Goal: Task Accomplishment & Management: Complete application form

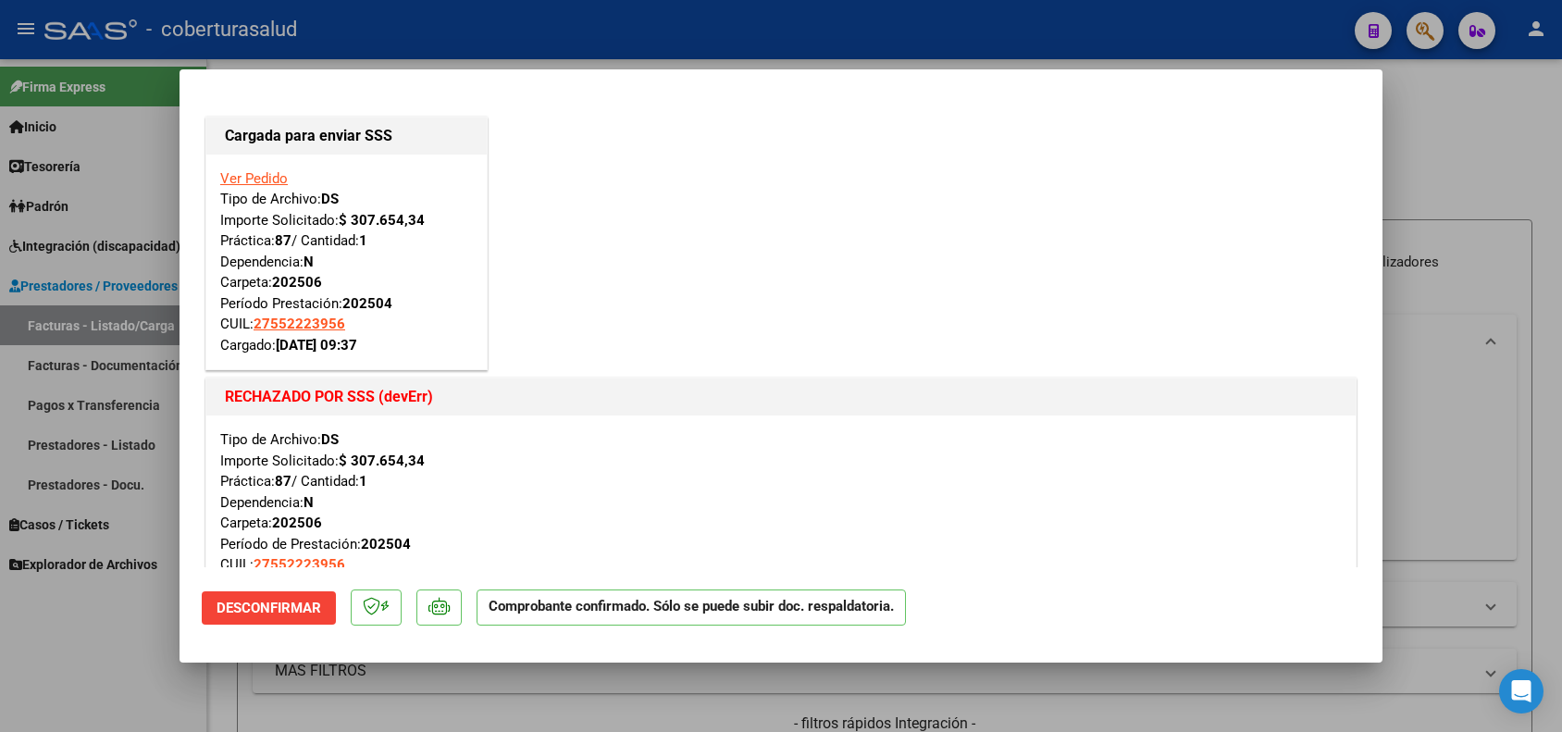
click at [588, 695] on div at bounding box center [781, 366] width 1562 height 732
type input "$ 0,00"
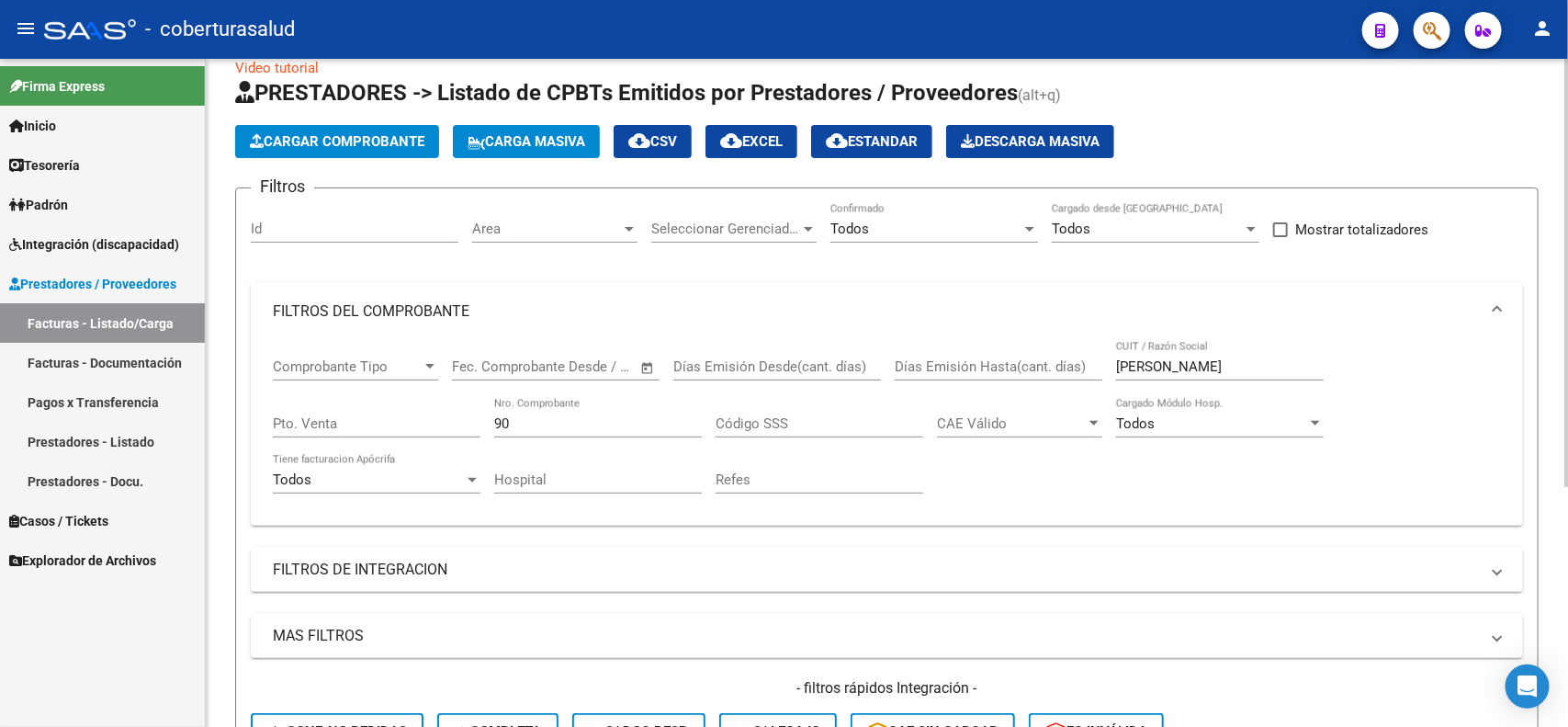
scroll to position [28, 0]
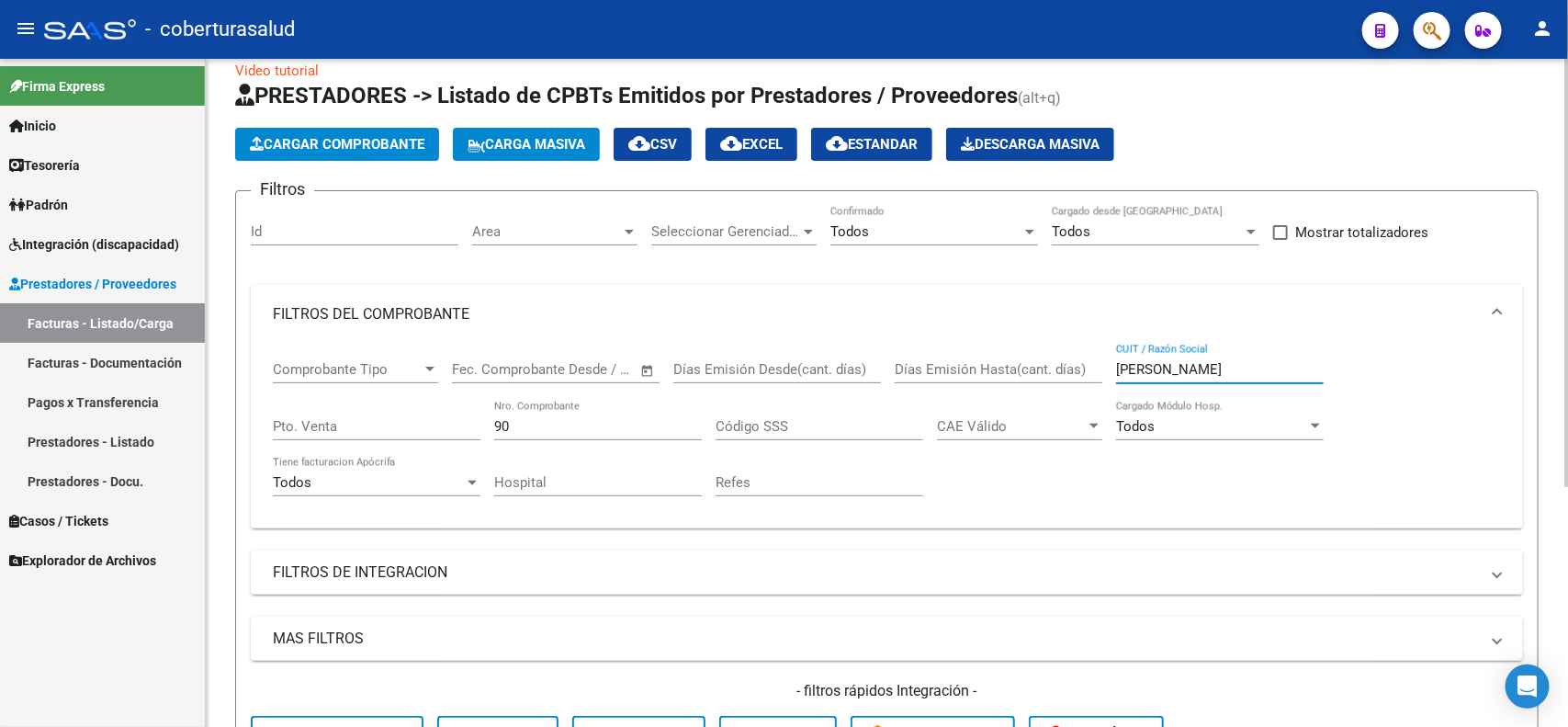
drag, startPoint x: 1153, startPoint y: 372, endPoint x: 1100, endPoint y: 374, distance: 53.0
click at [1100, 374] on div "Comprobante Tipo Comprobante Tipo Fecha inicio – Fecha fin Fec. Comprobante Des…" at bounding box center [887, 428] width 1228 height 170
click at [533, 423] on input "90" at bounding box center [598, 426] width 208 height 17
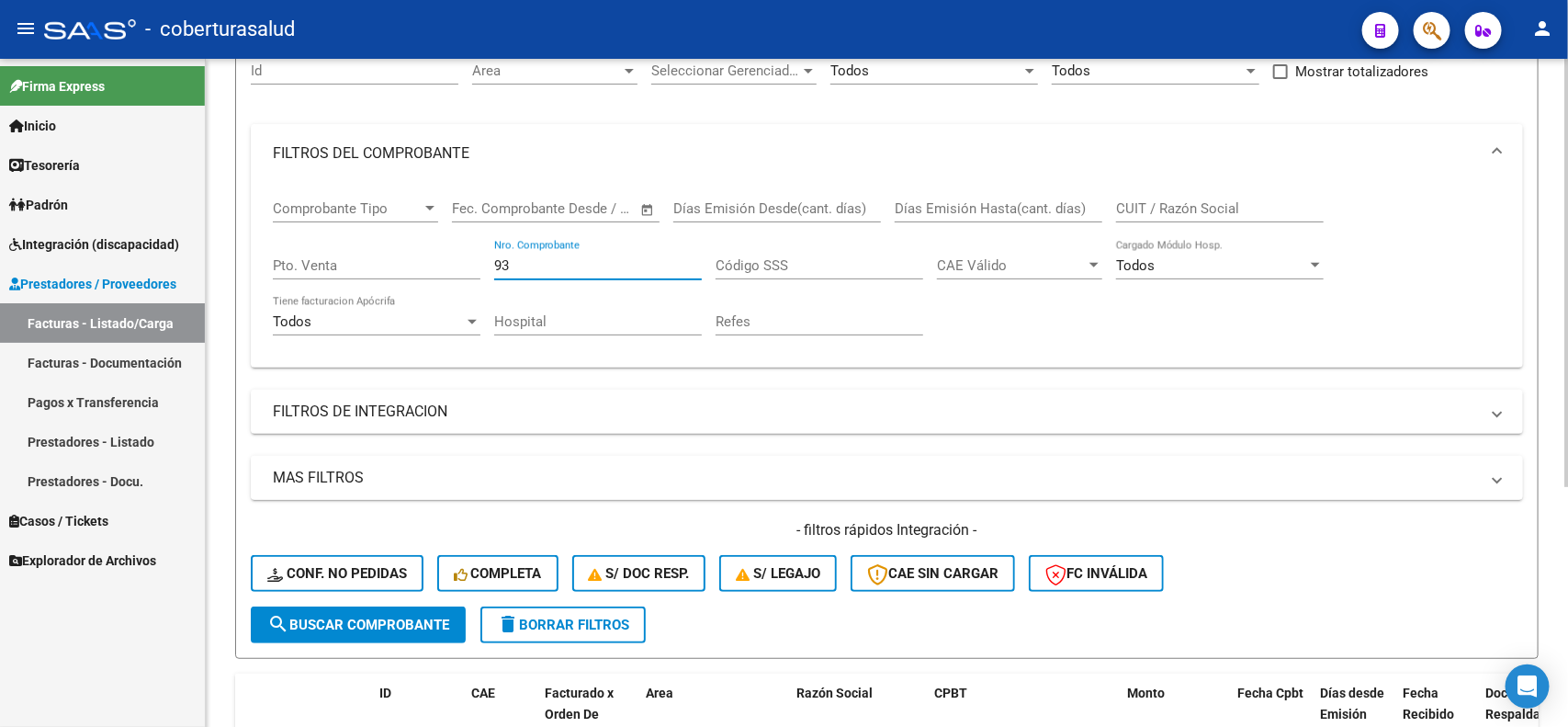
scroll to position [257, 0]
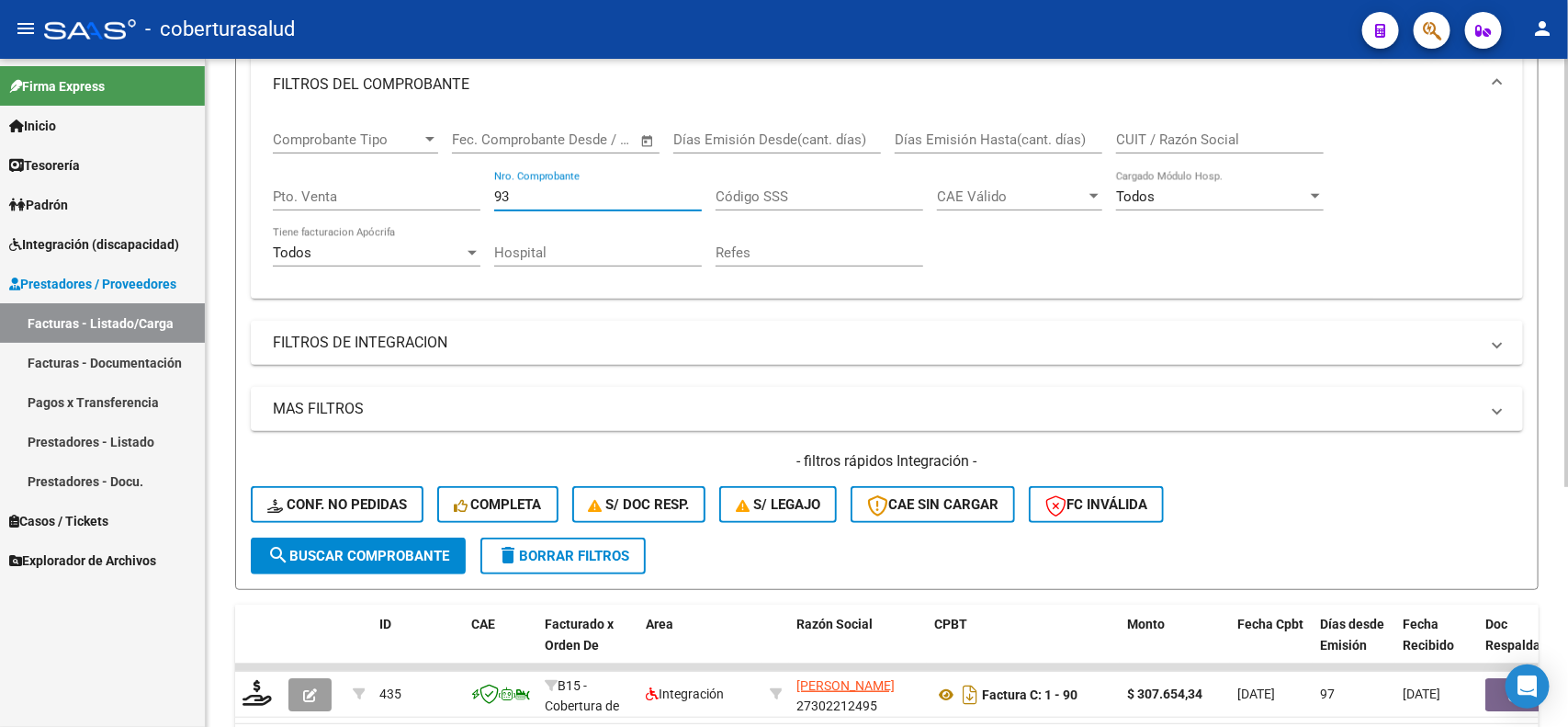
type input "93"
click at [410, 540] on button "search Buscar Comprobante" at bounding box center [358, 555] width 214 height 37
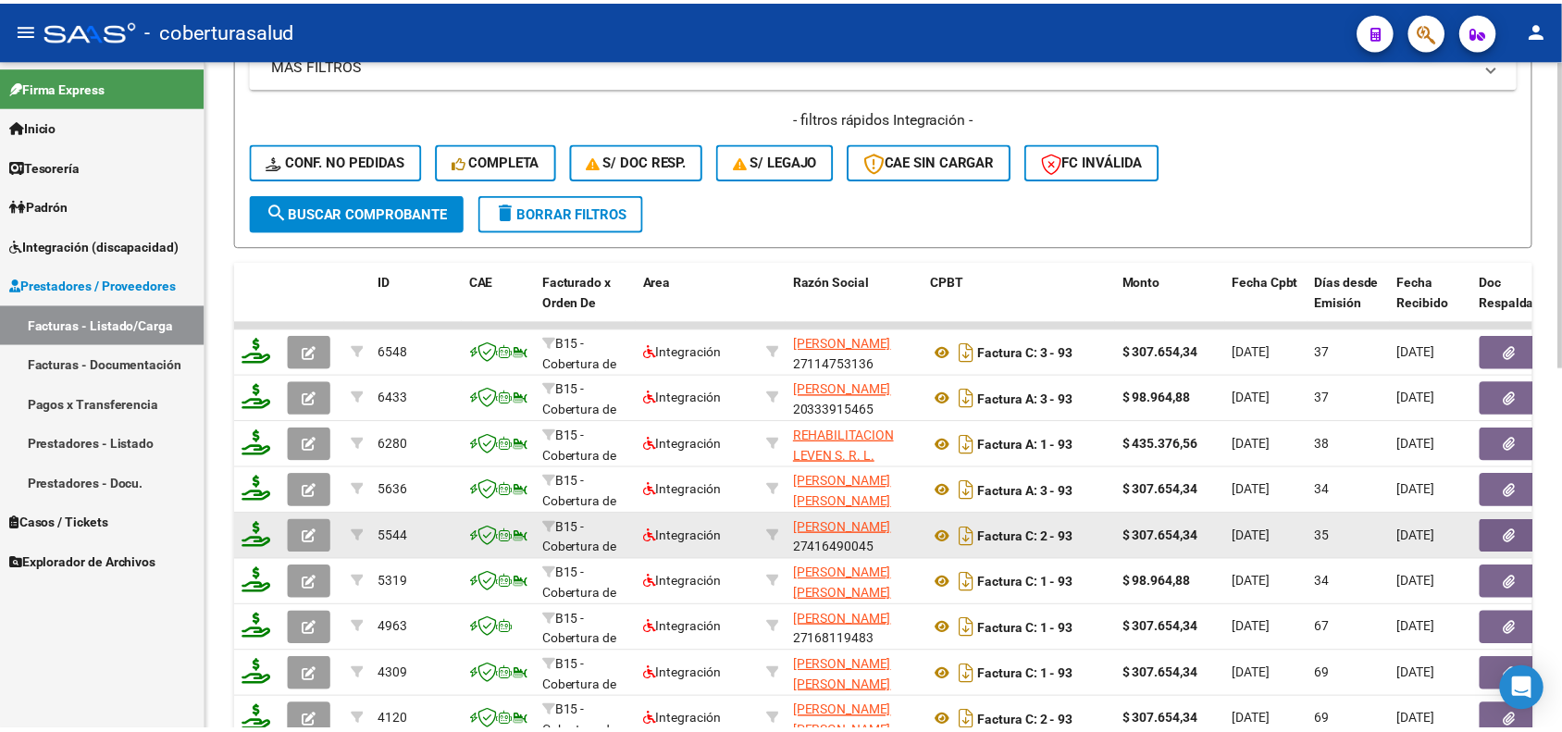
scroll to position [722, 0]
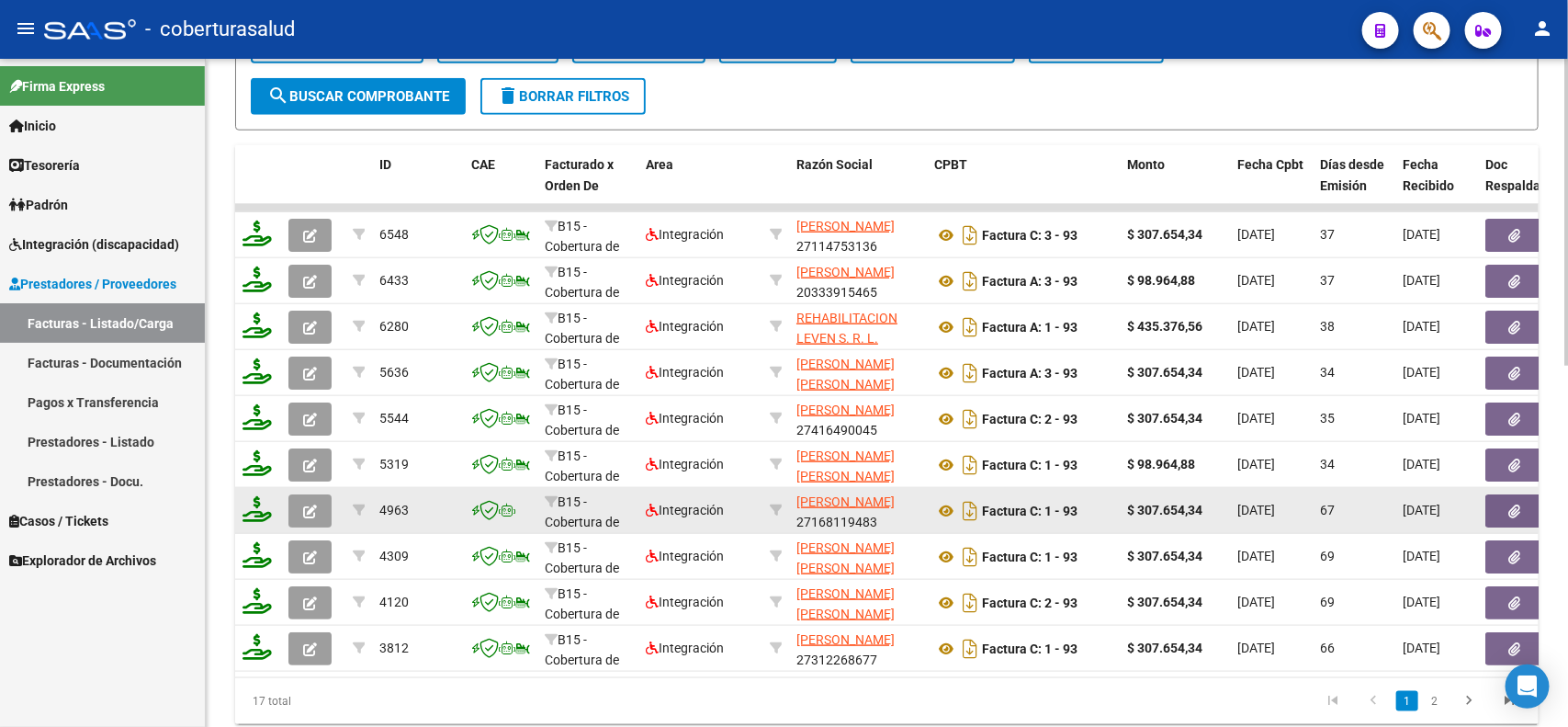
click at [318, 510] on button "button" at bounding box center [310, 510] width 43 height 33
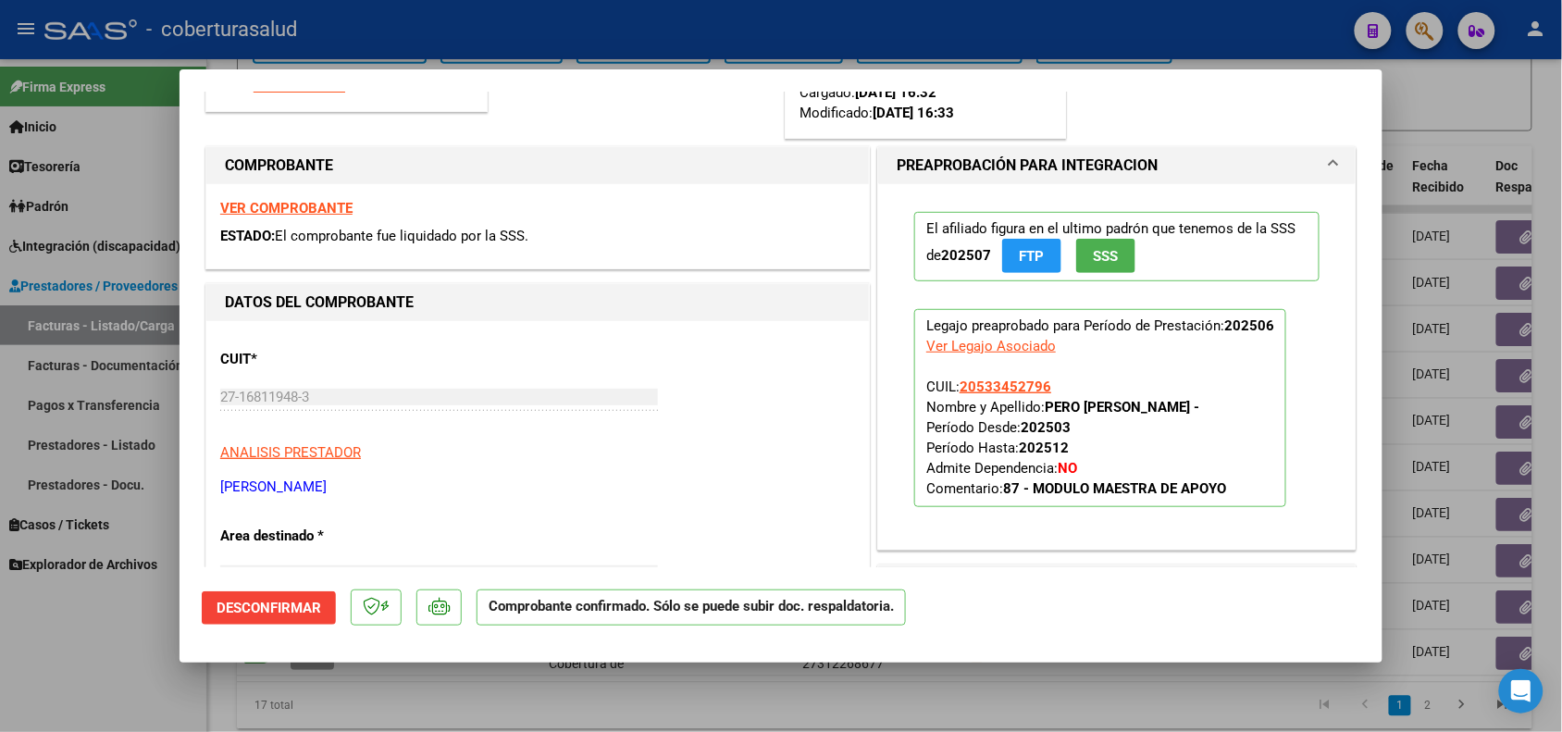
scroll to position [463, 0]
